Goal: Communication & Community: Answer question/provide support

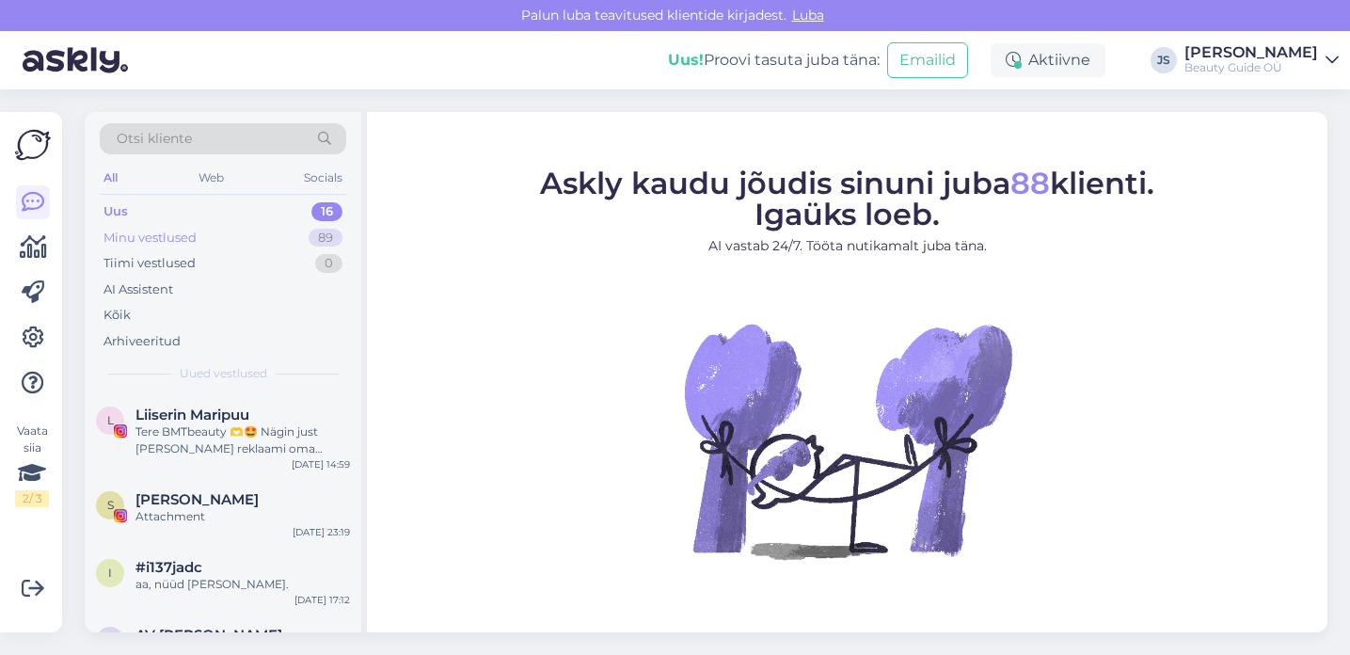
click at [135, 232] on div "Minu vestlused" at bounding box center [149, 238] width 93 height 19
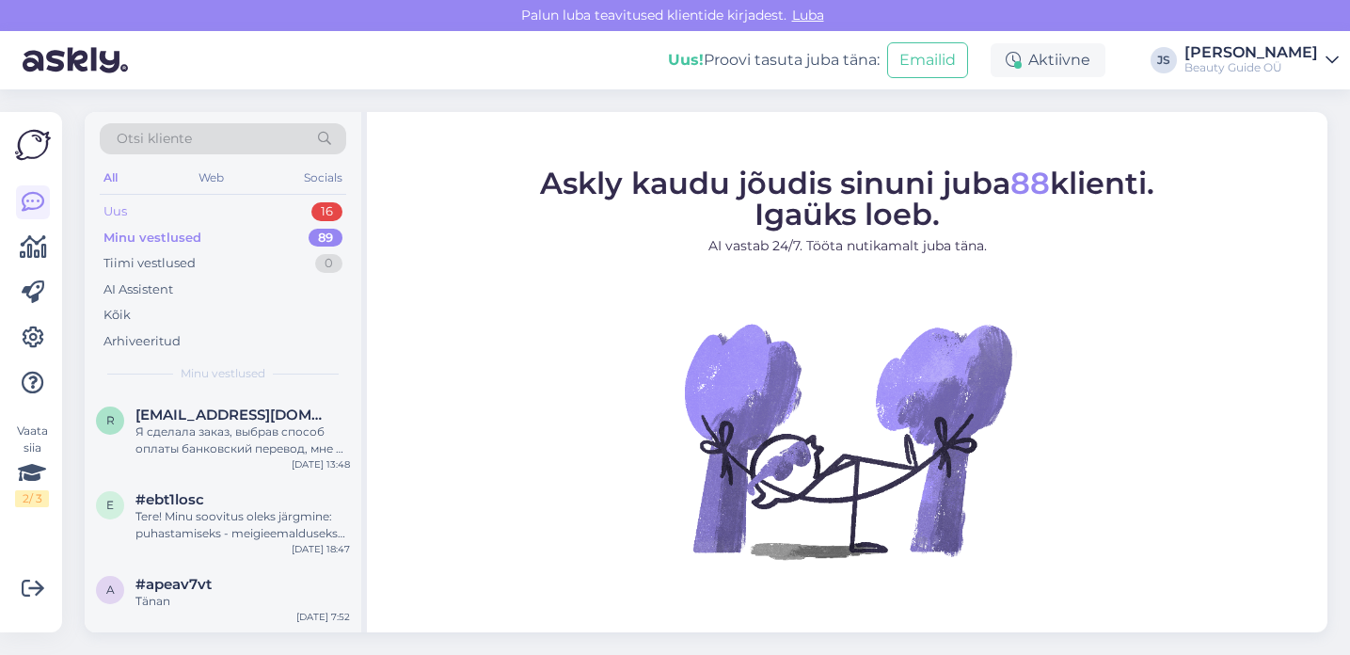
click at [137, 209] on div "Uus 16" at bounding box center [223, 212] width 247 height 26
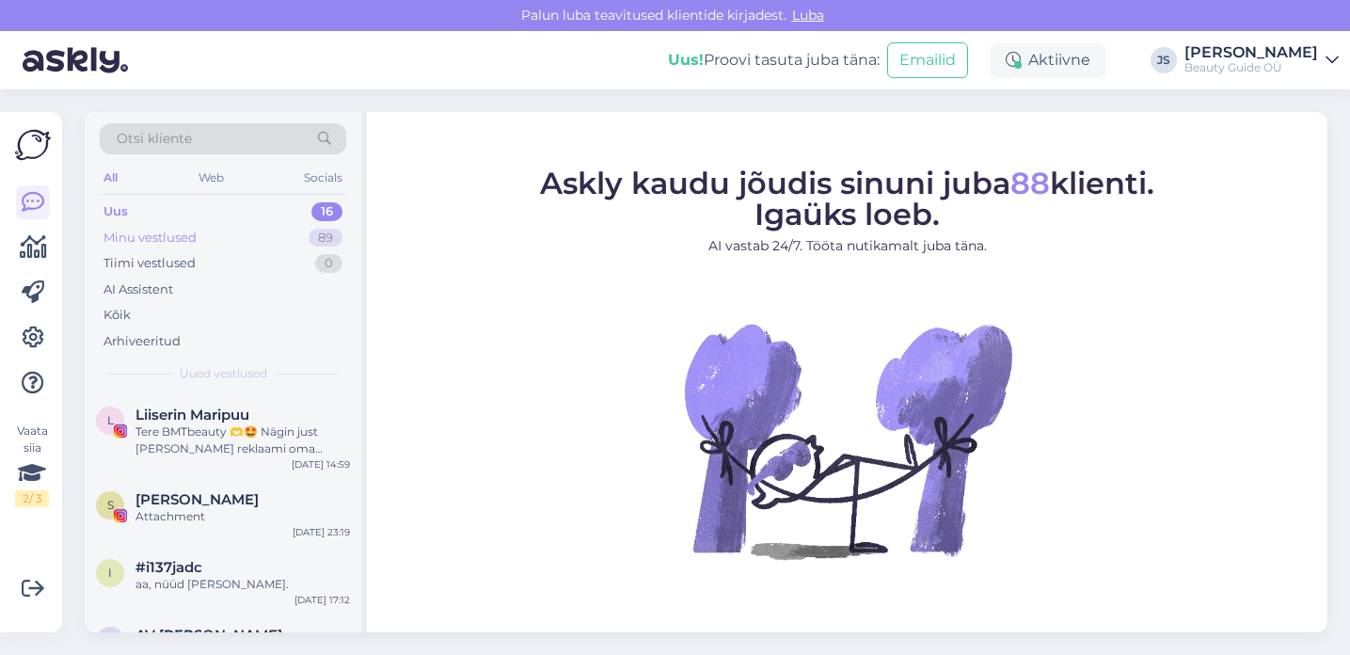
click at [148, 232] on div "Minu vestlused" at bounding box center [149, 238] width 93 height 19
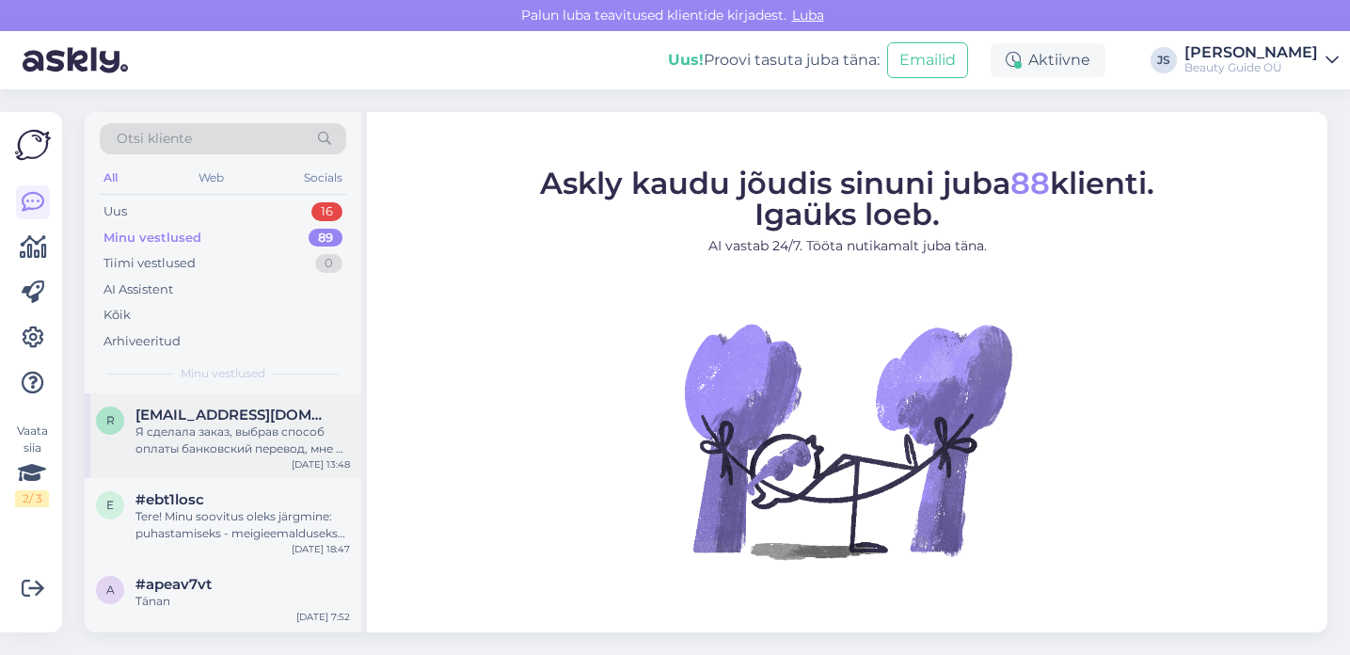
click at [211, 439] on div "Я сделала заказ, выбрав способ оплаты банковский перевод, мне на почту пришел с…" at bounding box center [242, 440] width 215 height 34
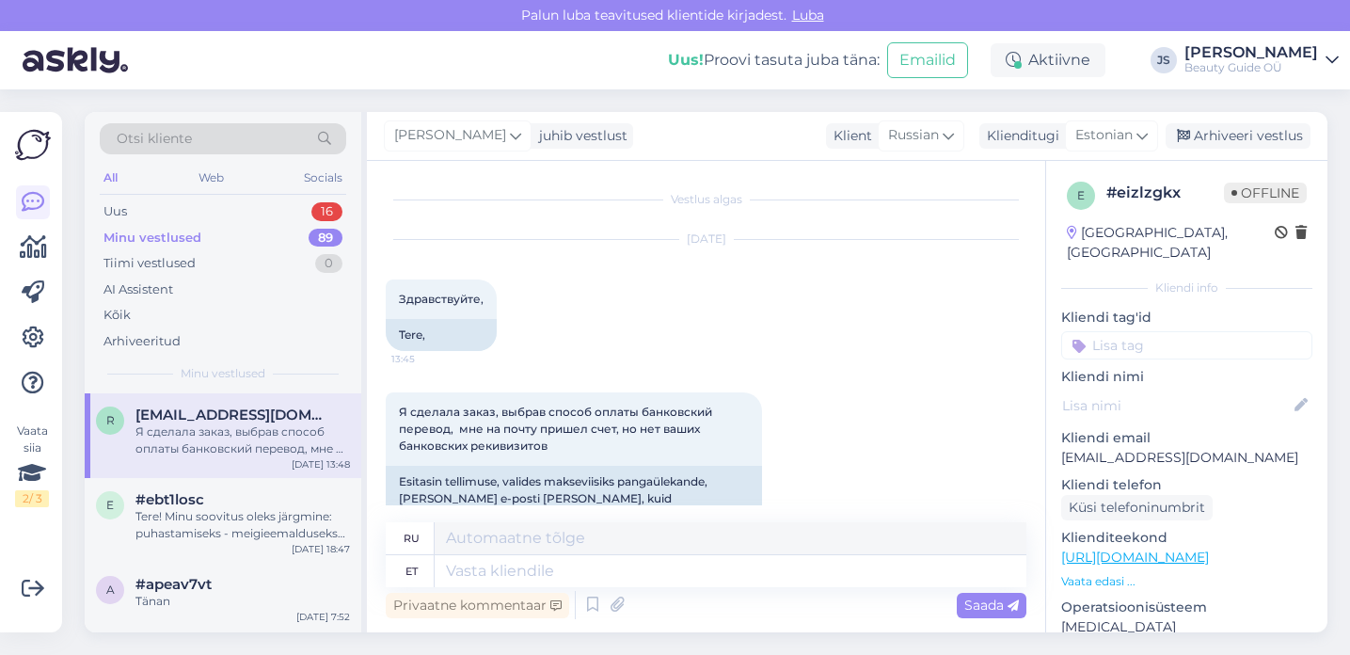
scroll to position [30, 0]
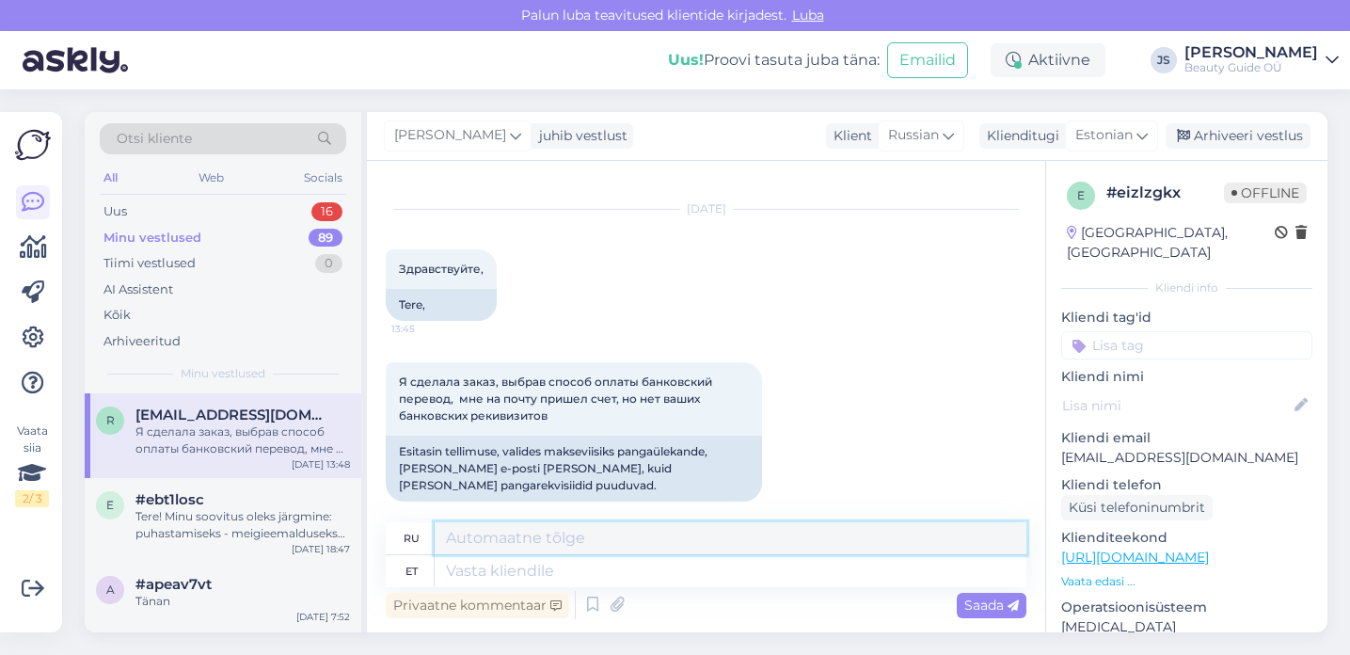
click at [492, 537] on textarea at bounding box center [731, 538] width 592 height 32
paste textarea "Здравствуйте! Сейчас вышлю счет с реквизитами."
type textarea "Здравствуйте! Сейчас вышлю счет с реквизитами."
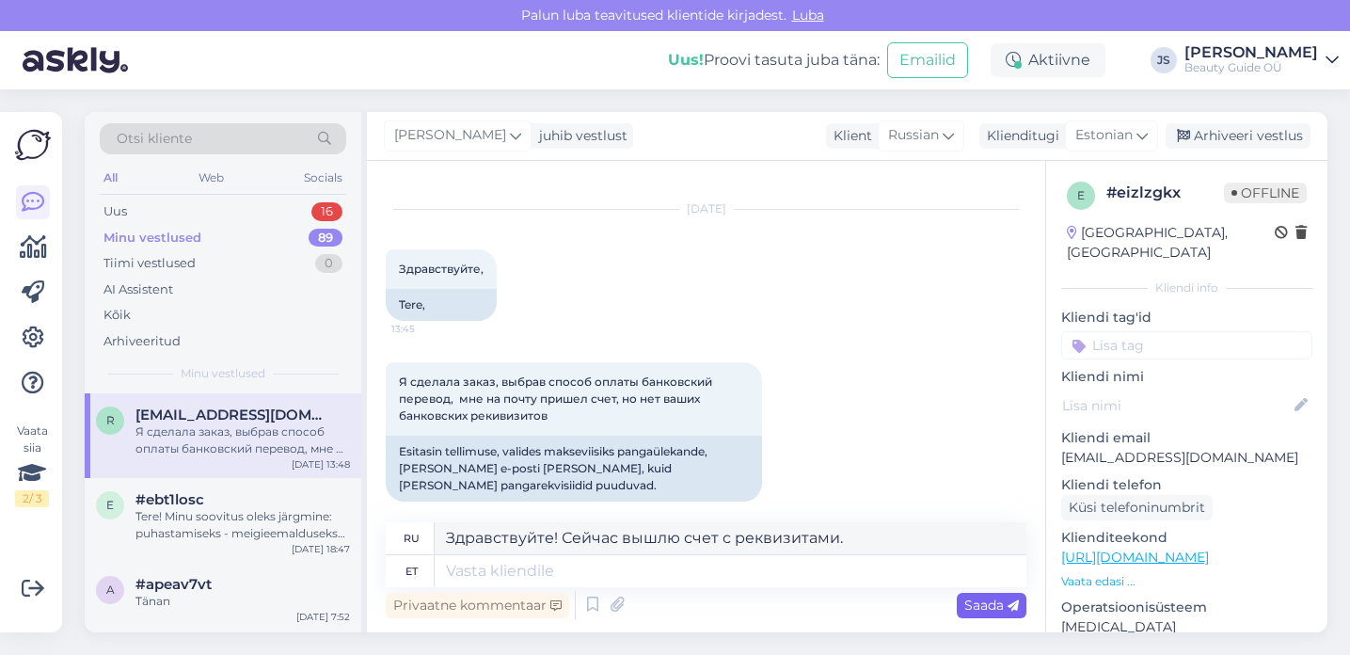
click at [1001, 610] on span "Saada" at bounding box center [991, 605] width 55 height 17
click at [639, 598] on div "Privaatne kommentaar Saada" at bounding box center [706, 605] width 641 height 36
click at [539, 568] on textarea at bounding box center [731, 571] width 592 height 32
paste textarea "Здравствуйте! Сейчас вышлю счет с реквизитами."
type textarea "Здравствуйте! Сейчас вышлю счет с реквизитами."
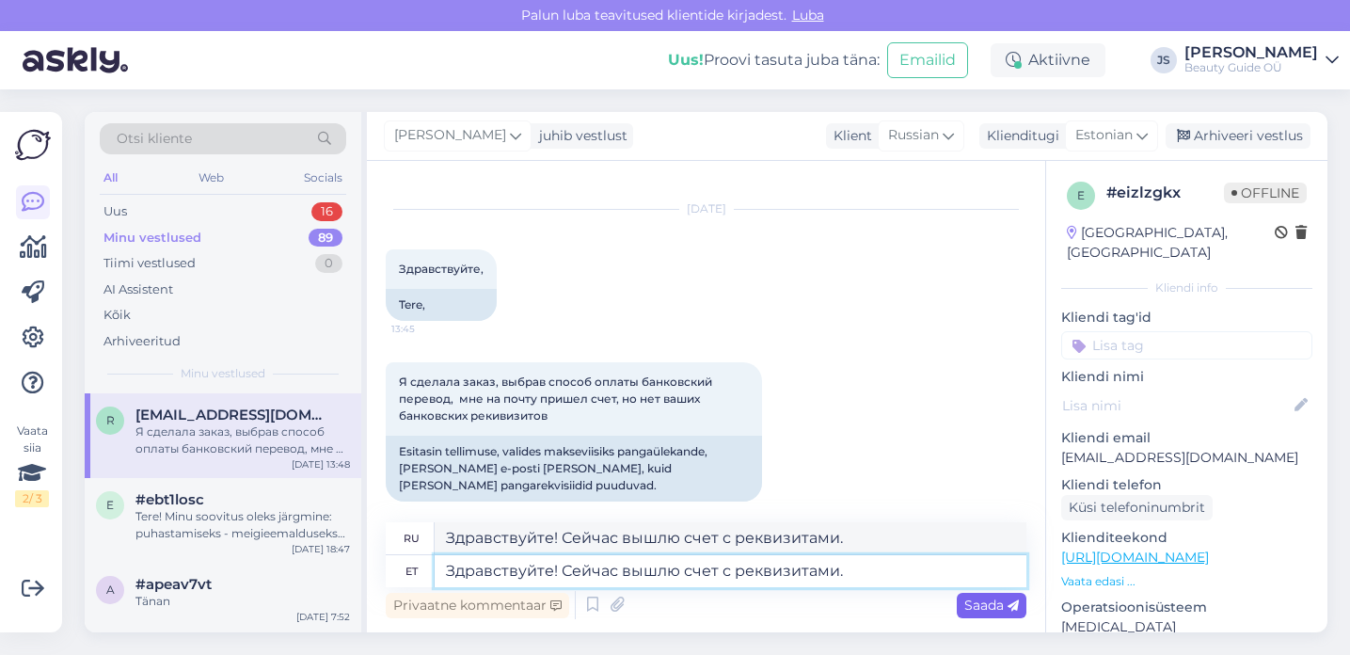
type textarea "Здравствуйте! Сейчас выставлю счёт."
type textarea "Здравствуйте! Сейчас вышлю счет с реквизитами."
click at [982, 606] on span "Saada" at bounding box center [991, 605] width 55 height 17
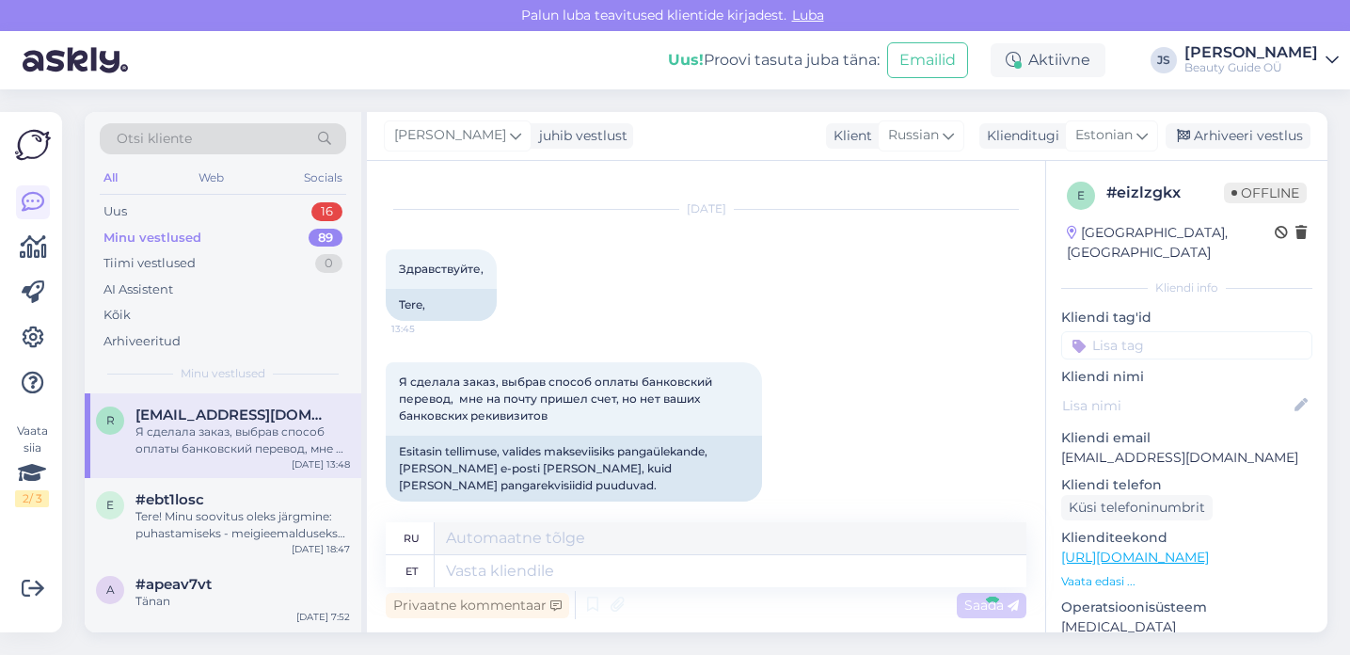
scroll to position [143, 0]
